Goal: Information Seeking & Learning: Learn about a topic

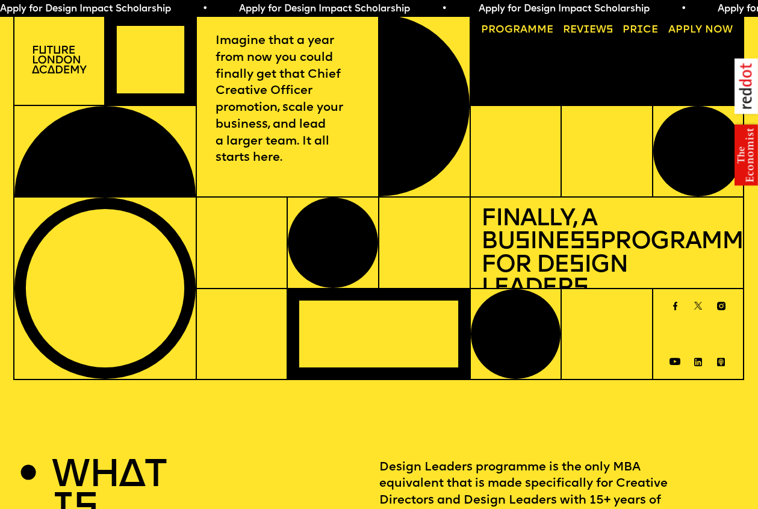
click at [137, 267] on div at bounding box center [104, 289] width 181 height 182
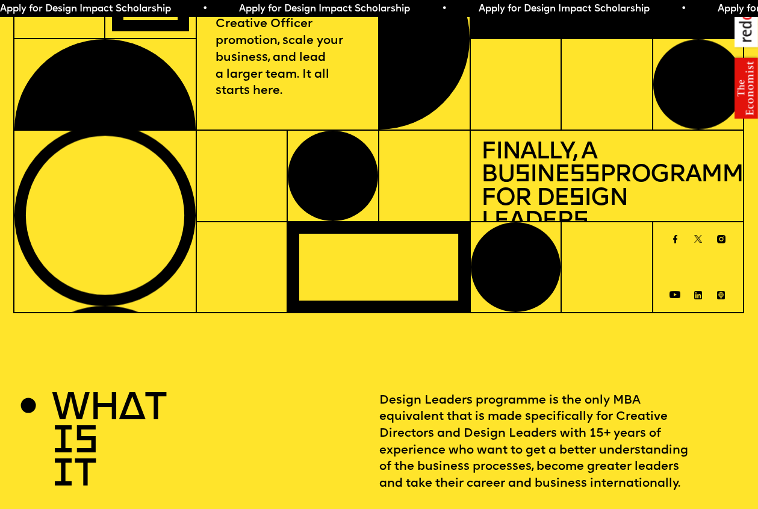
scroll to position [94, 0]
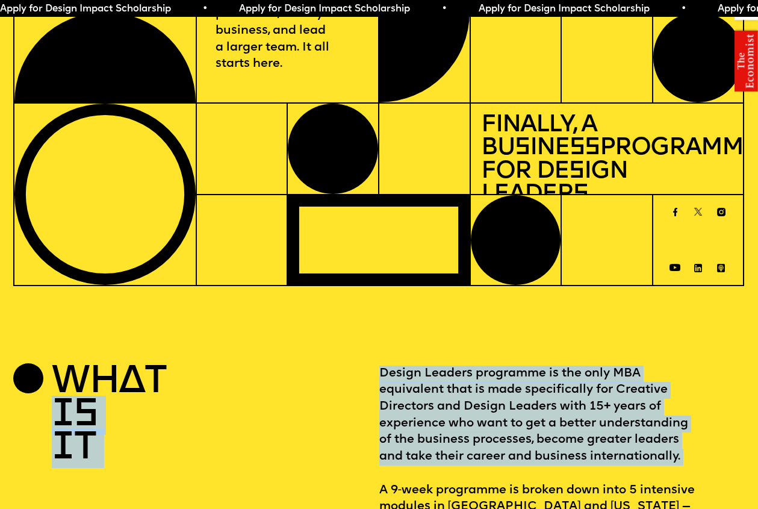
drag, startPoint x: 375, startPoint y: 380, endPoint x: 381, endPoint y: 481, distance: 101.4
click at [381, 483] on div "WHAT IS IT Design Leaders programme is the only MBA equivalent that is made spe…" at bounding box center [379, 458] width 732 height 184
click at [380, 481] on p "Design Leaders programme is the only MBA equivalent that is made specifically f…" at bounding box center [563, 458] width 366 height 184
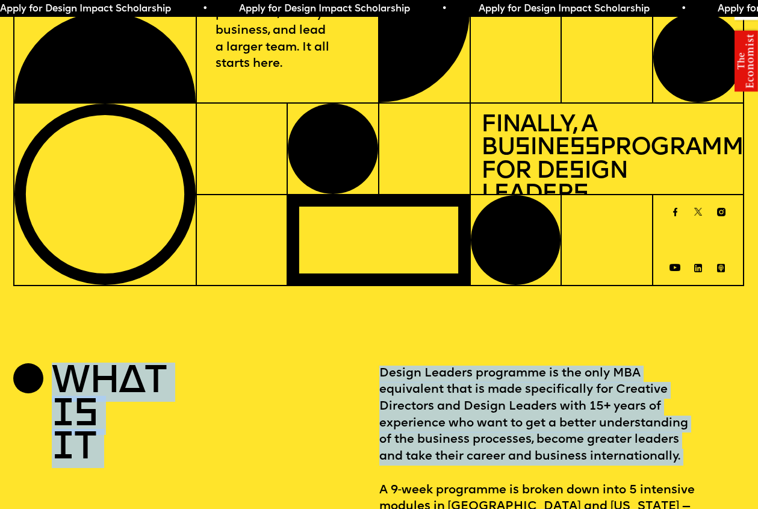
drag, startPoint x: 381, startPoint y: 483, endPoint x: 374, endPoint y: 355, distance: 127.9
click at [372, 351] on section "WHAT IS IT Design Leaders programme is the only MBA equivalent that is made spe…" at bounding box center [379, 478] width 758 height 305
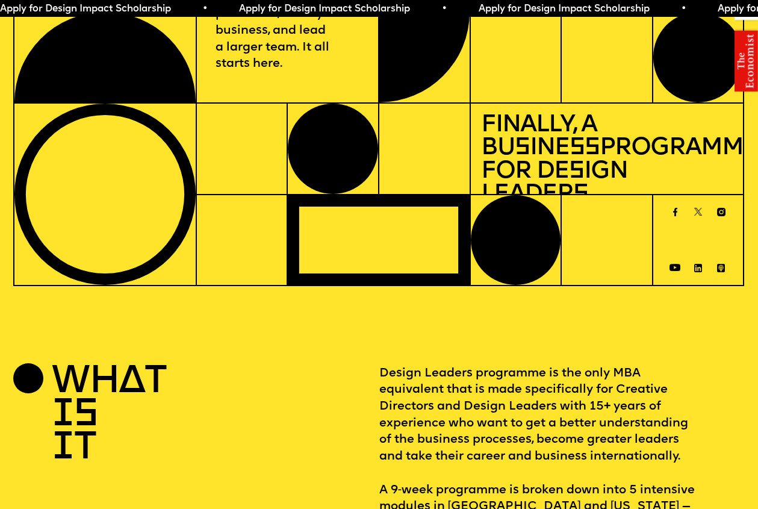
click at [374, 355] on section "WHAT IS IT Design Leaders programme is the only MBA equivalent that is made spe…" at bounding box center [379, 478] width 758 height 305
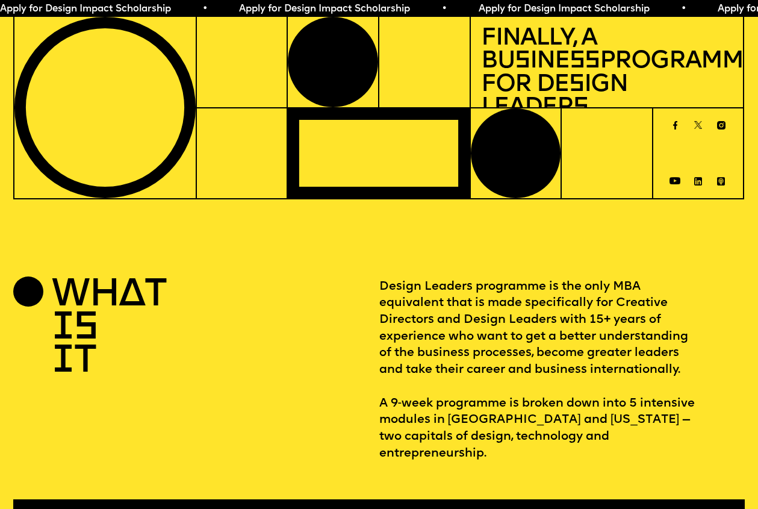
scroll to position [183, 0]
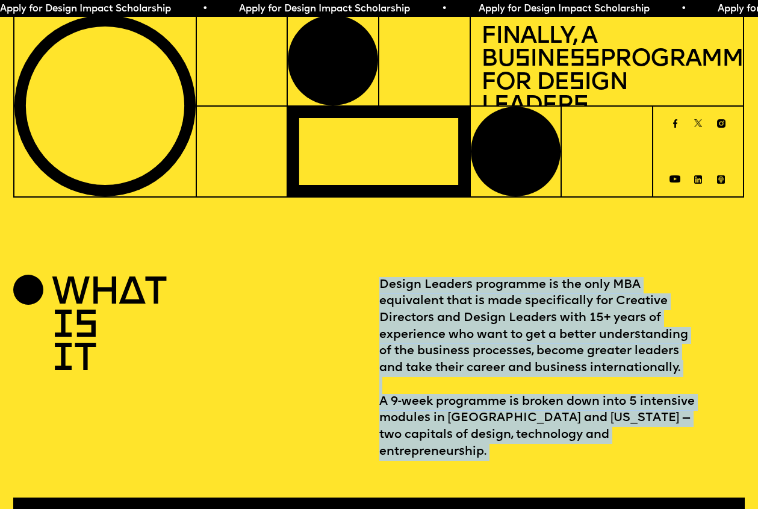
drag, startPoint x: 371, startPoint y: 412, endPoint x: 375, endPoint y: 458, distance: 46.6
click at [375, 458] on div "WHAT IS IT Design Leaders programme is the only MBA equivalent that is made spe…" at bounding box center [379, 410] width 758 height 266
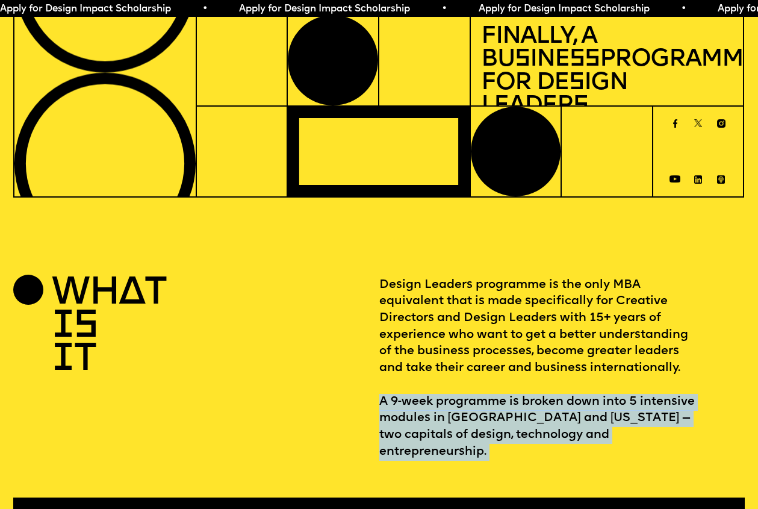
drag, startPoint x: 378, startPoint y: 447, endPoint x: 382, endPoint y: 407, distance: 40.0
click at [382, 407] on div "WHAT IS IT Design Leaders programme is the only MBA equivalent that is made spe…" at bounding box center [379, 410] width 758 height 266
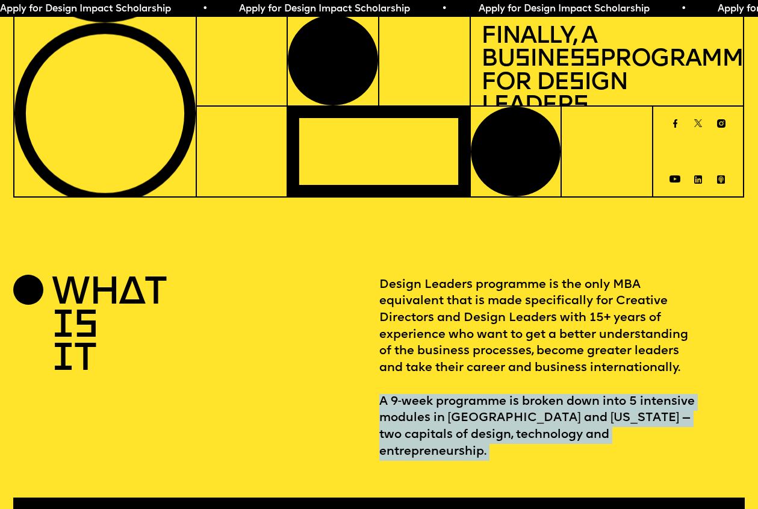
click at [382, 407] on p "Design Leaders programme is the only MBA equivalent that is made specifically f…" at bounding box center [563, 369] width 366 height 184
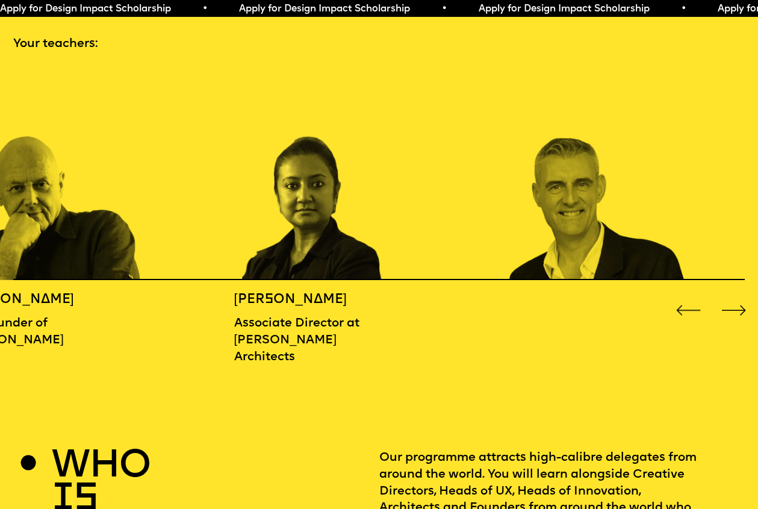
scroll to position [1457, 0]
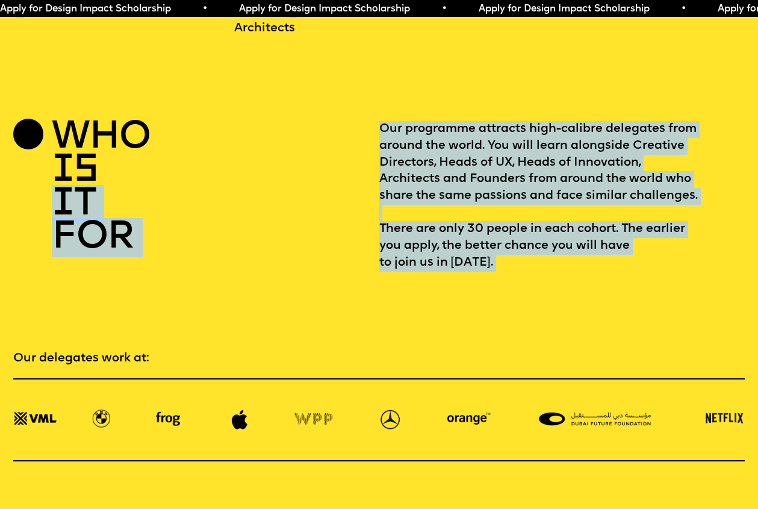
drag, startPoint x: 372, startPoint y: 320, endPoint x: 351, endPoint y: 144, distance: 177.8
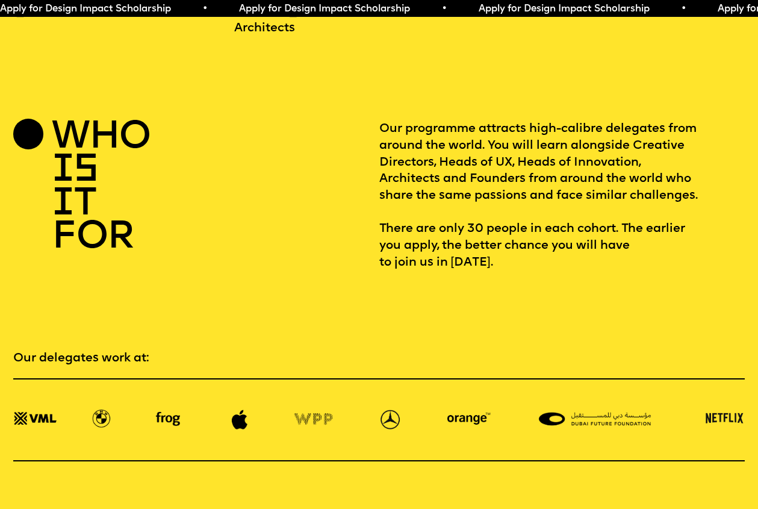
click at [351, 143] on div "who is it for" at bounding box center [196, 196] width 366 height 150
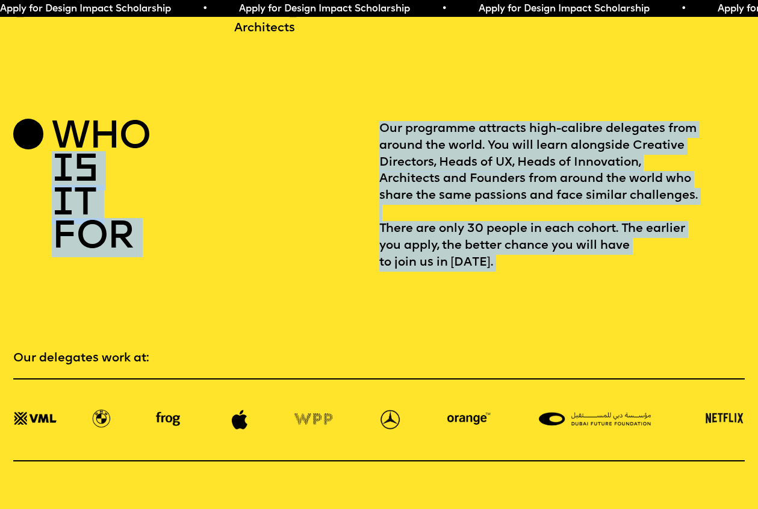
drag, startPoint x: 374, startPoint y: 131, endPoint x: 409, endPoint y: 309, distance: 181.1
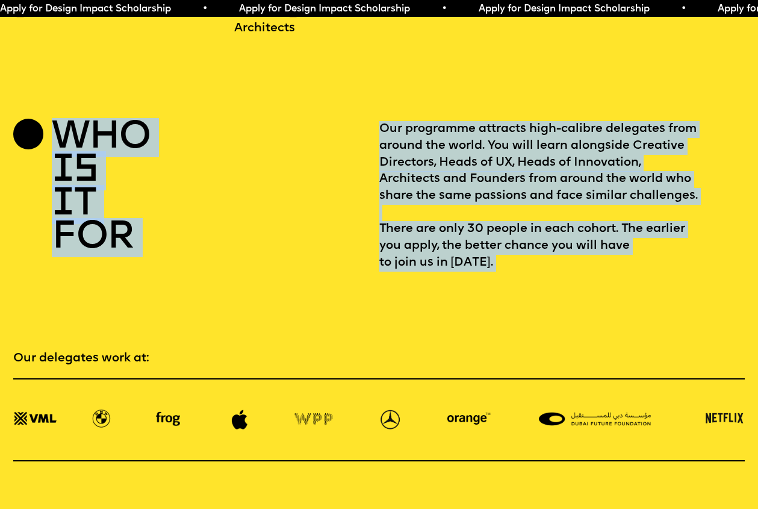
drag, startPoint x: 419, startPoint y: 280, endPoint x: 369, endPoint y: 124, distance: 164.2
click at [369, 125] on div "who is it for" at bounding box center [196, 196] width 366 height 150
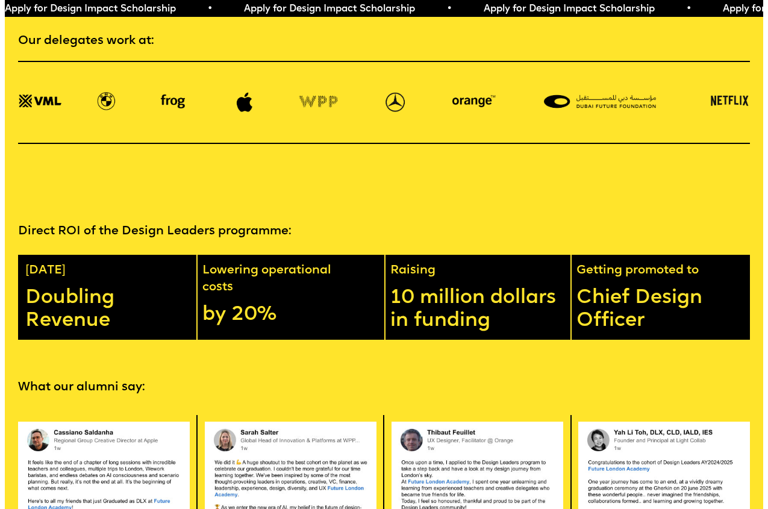
scroll to position [1787, 0]
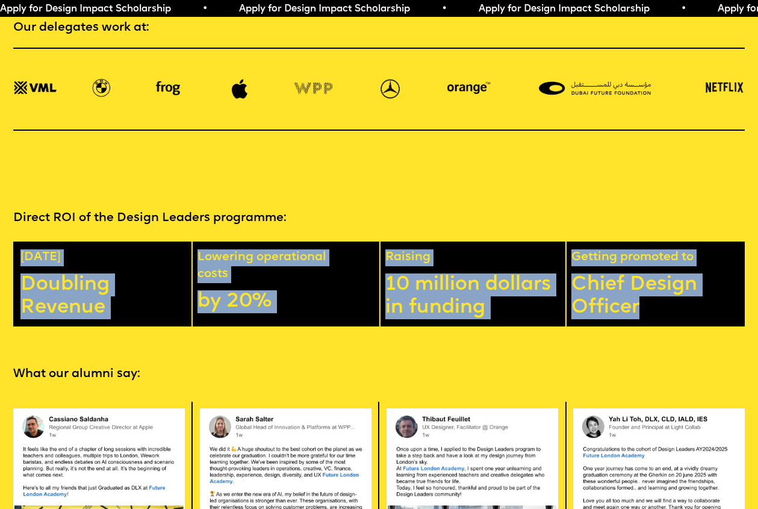
drag, startPoint x: 675, startPoint y: 331, endPoint x: 20, endPoint y: 279, distance: 657.5
click at [20, 279] on div "[DATE] Doubling Revenue Lowering operational costs by 20% Raising 10 million do…" at bounding box center [379, 284] width 732 height 85
click at [20, 279] on div "[DATE] Doubling Revenue" at bounding box center [103, 284] width 180 height 85
drag, startPoint x: 28, startPoint y: 281, endPoint x: 658, endPoint y: 344, distance: 633.9
click at [656, 327] on div "[DATE] Doubling Revenue Lowering operational costs by 20% Raising 10 million do…" at bounding box center [379, 284] width 732 height 85
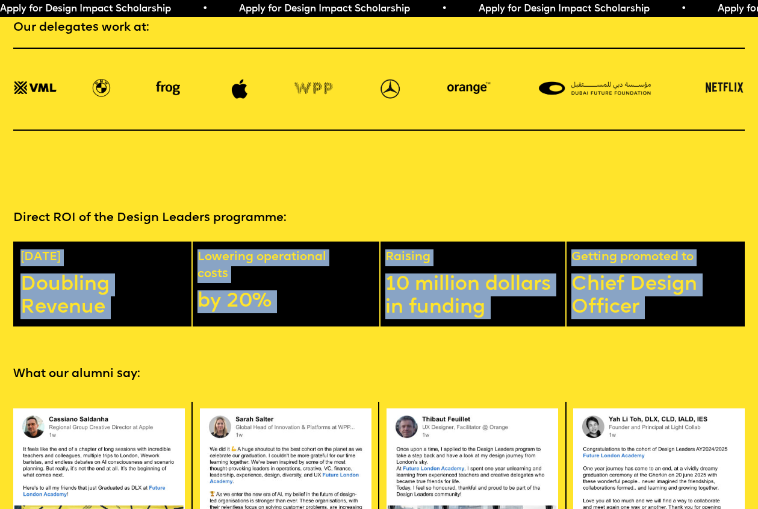
drag, startPoint x: 660, startPoint y: 344, endPoint x: 13, endPoint y: 270, distance: 651.2
click at [16, 270] on div "[DATE] Doubling Revenue Lowering operational costs by 20% Raising 10 million do…" at bounding box center [379, 284] width 732 height 85
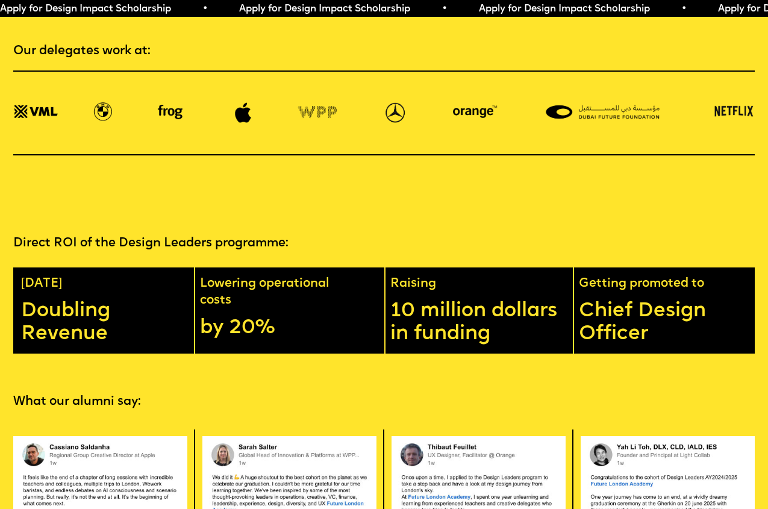
click at [10, 274] on div "Direct ROI of the Design Leaders programme: [DATE] Doubling Revenue Lowering op…" at bounding box center [384, 294] width 768 height 118
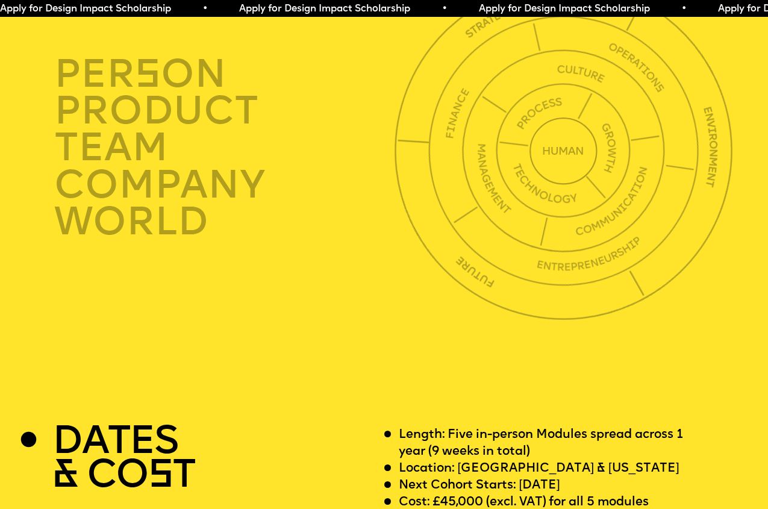
scroll to position [3084, 0]
